Goal: Find specific page/section: Find specific page/section

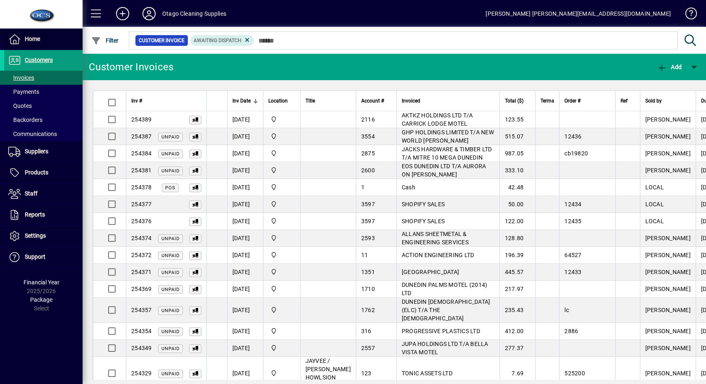
click at [42, 39] on span at bounding box center [43, 39] width 78 height 20
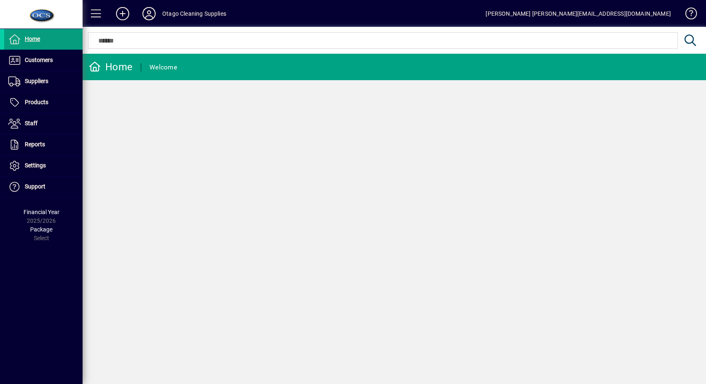
drag, startPoint x: 67, startPoint y: 60, endPoint x: 74, endPoint y: 63, distance: 8.1
click at [67, 60] on span at bounding box center [43, 60] width 78 height 20
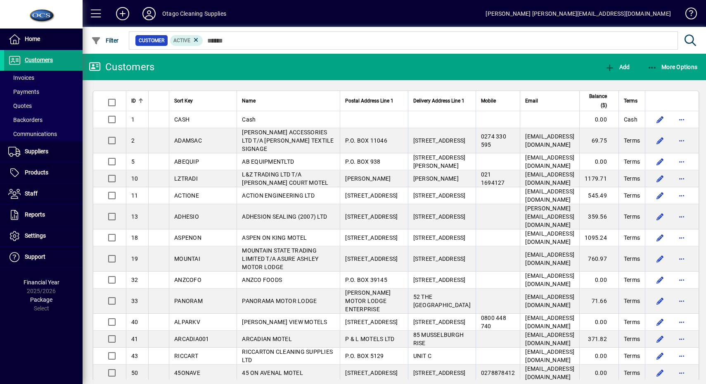
drag, startPoint x: 62, startPoint y: 76, endPoint x: 79, endPoint y: 47, distance: 32.9
click at [62, 76] on span at bounding box center [43, 78] width 78 height 20
